Goal: Information Seeking & Learning: Learn about a topic

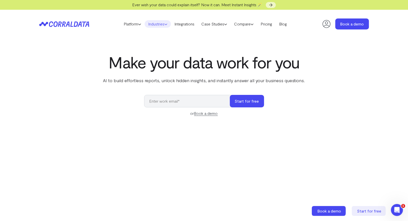
click at [167, 28] on link "Industries" at bounding box center [158, 24] width 26 height 8
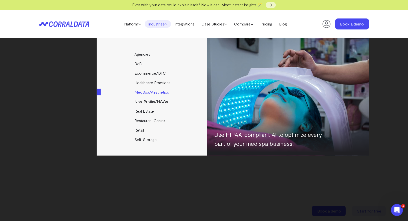
click at [149, 92] on link "MedSpa/Aesthetics" at bounding box center [152, 93] width 111 height 10
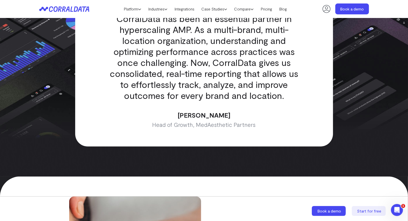
scroll to position [1586, 0]
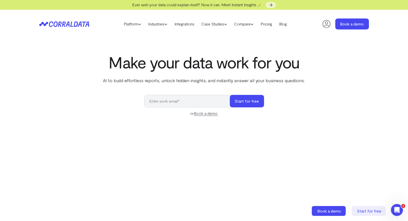
click at [347, 30] on header "Platform AI Reporting Use AI to effortlessly answer any business questions from…" at bounding box center [204, 24] width 330 height 29
click at [347, 27] on link "Book a demo" at bounding box center [353, 24] width 34 height 11
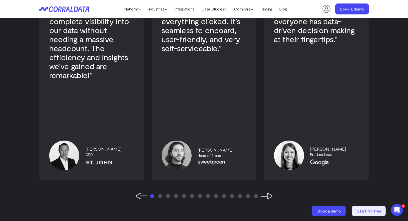
scroll to position [1505, 0]
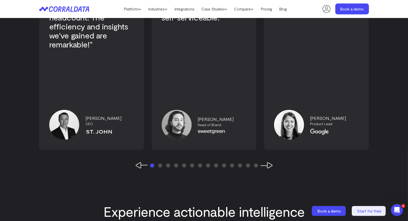
click at [269, 163] on button "Next Slide" at bounding box center [267, 166] width 12 height 6
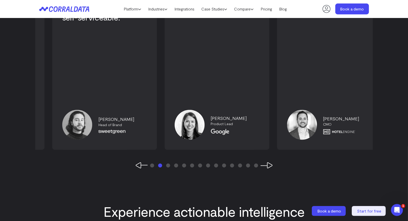
click at [269, 163] on button "Next Slide" at bounding box center [267, 166] width 12 height 6
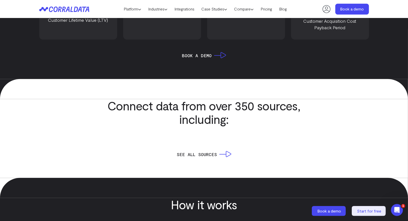
scroll to position [670, 0]
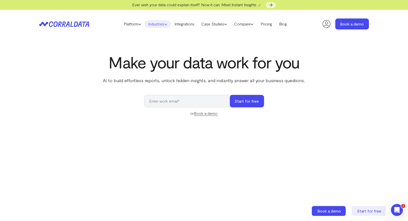
click at [156, 21] on link "Industries" at bounding box center [158, 24] width 26 height 8
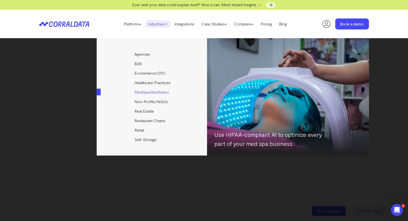
click at [150, 95] on link "MedSpa/Aesthetics" at bounding box center [152, 93] width 111 height 10
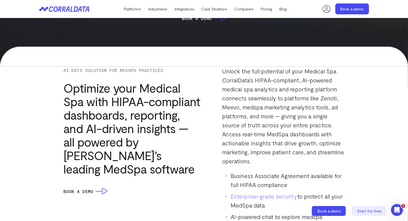
click at [191, 87] on h3 "Optimize your Medical Spa with HIPAA-compliant dashboards, reporting, and AI-dr…" at bounding box center [133, 128] width 138 height 95
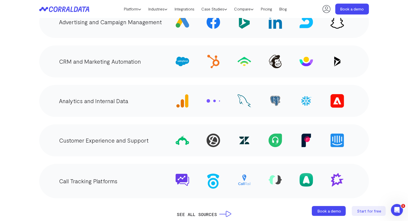
scroll to position [986, 0]
